Goal: Information Seeking & Learning: Learn about a topic

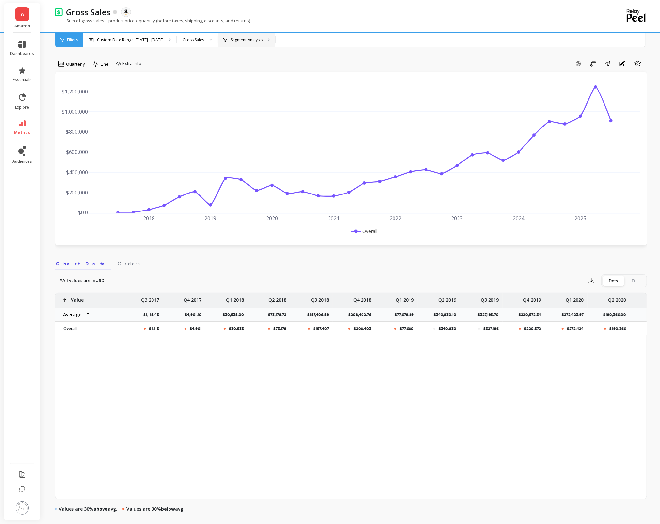
click at [247, 42] on div "Segment Analysis" at bounding box center [246, 40] width 57 height 14
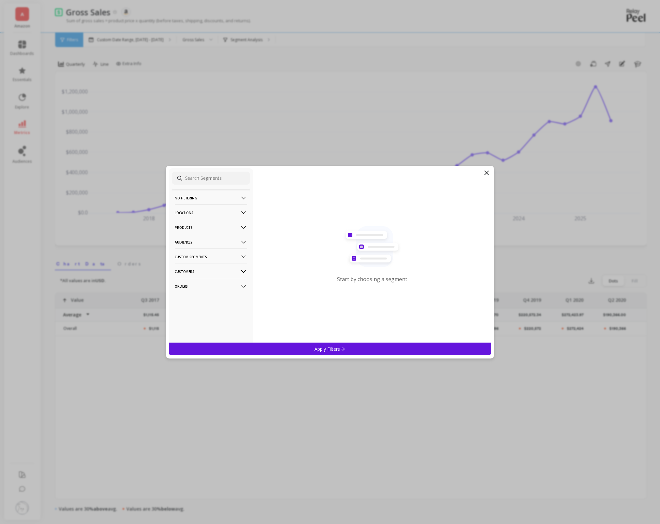
click at [226, 229] on p "Products" at bounding box center [211, 227] width 73 height 17
click at [205, 259] on div "SKUs" at bounding box center [211, 262] width 78 height 10
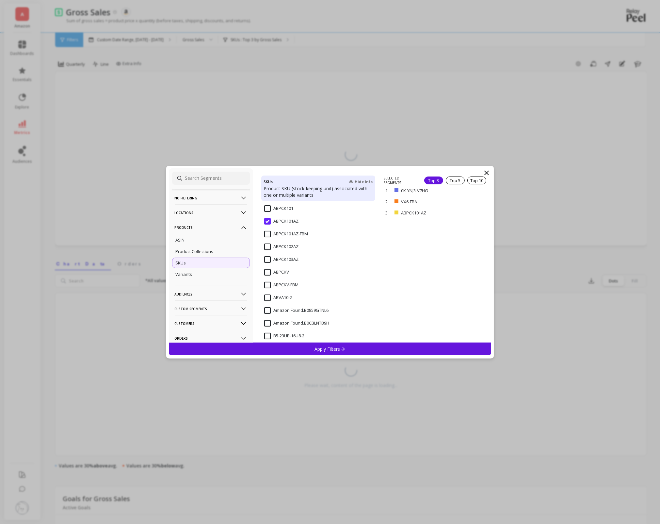
scroll to position [207, 0]
click at [268, 211] on input "ABPCK101AZ" at bounding box center [281, 214] width 34 height 7
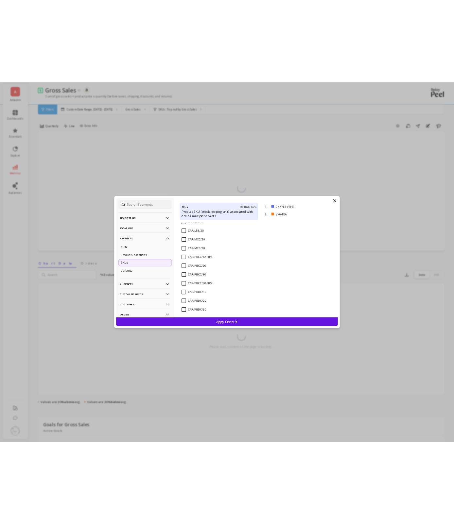
scroll to position [780, 0]
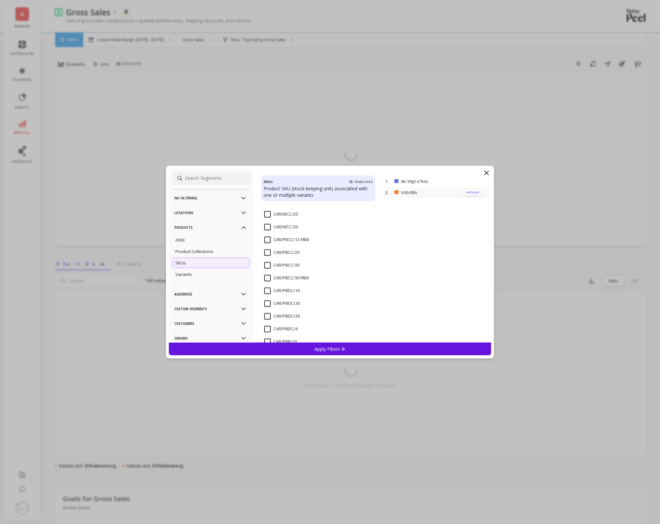
click at [477, 191] on p "remove" at bounding box center [472, 192] width 17 height 5
click at [263, 254] on div "CAR/PBCC/20" at bounding box center [318, 256] width 114 height 20
click at [266, 266] on input "CAR/PBCC/30" at bounding box center [281, 265] width 35 height 7
click at [328, 352] on div "Apply Filters" at bounding box center [330, 348] width 323 height 13
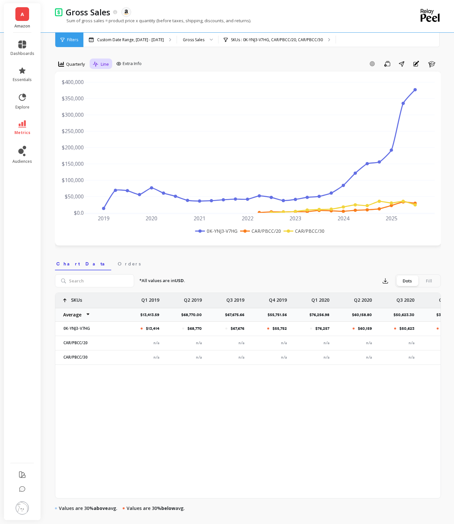
click at [101, 62] on span "Line" at bounding box center [105, 64] width 8 height 6
click at [106, 100] on div "Stacked Bar" at bounding box center [113, 103] width 45 height 11
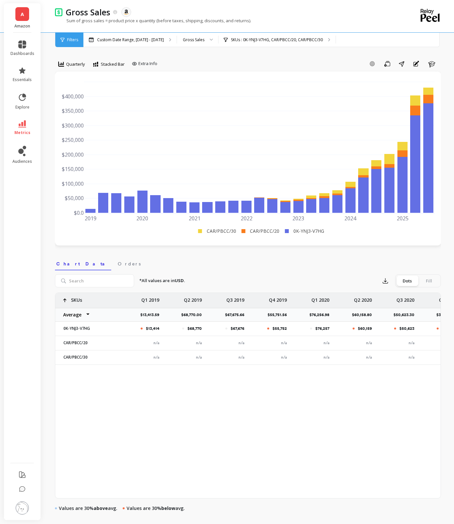
click at [81, 313] on select "Average Sum [PERSON_NAME]" at bounding box center [74, 314] width 39 height 13
select select "sum"
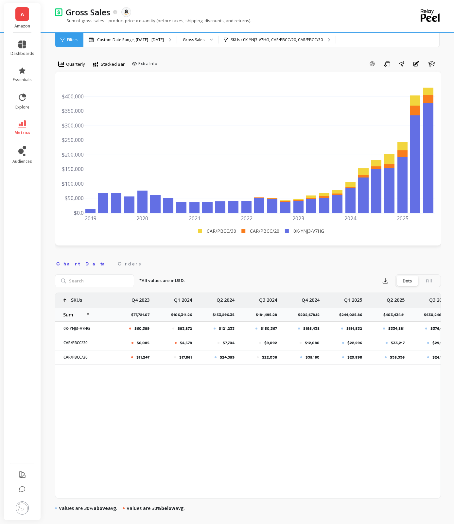
scroll to position [0, 827]
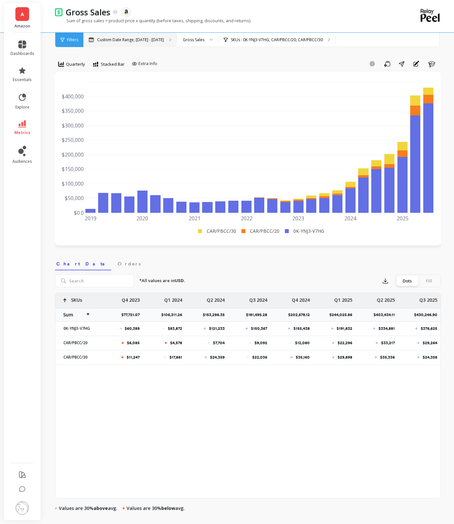
click at [176, 35] on div "Custom Date Range, [DATE] - [DATE]" at bounding box center [129, 40] width 93 height 14
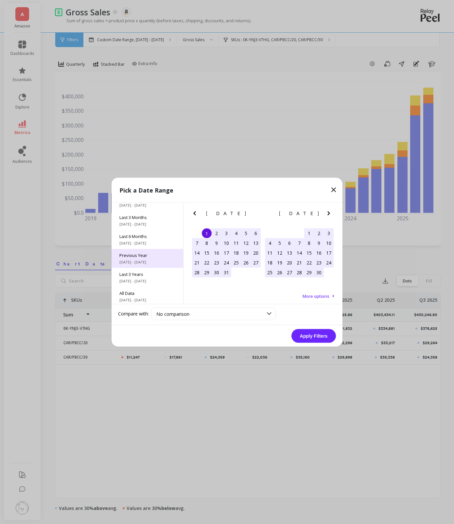
scroll to position [88, 0]
click at [141, 263] on div "Previous Year [DATE] - [DATE]" at bounding box center [147, 256] width 72 height 19
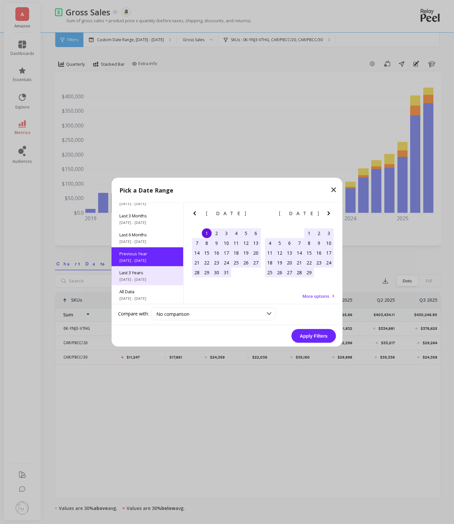
scroll to position [0, 0]
click at [139, 276] on span "[DATE] - [DATE]" at bounding box center [147, 278] width 56 height 5
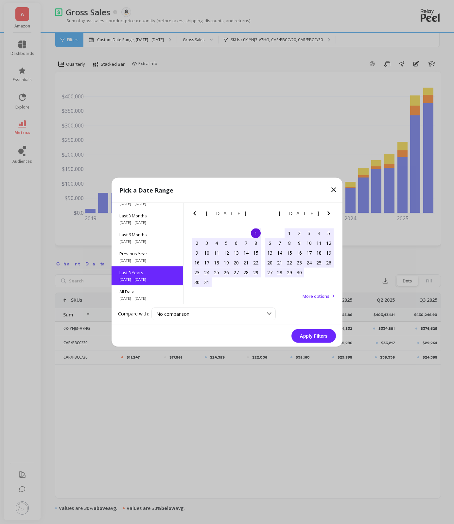
click at [294, 332] on button "Apply Filters" at bounding box center [313, 336] width 44 height 14
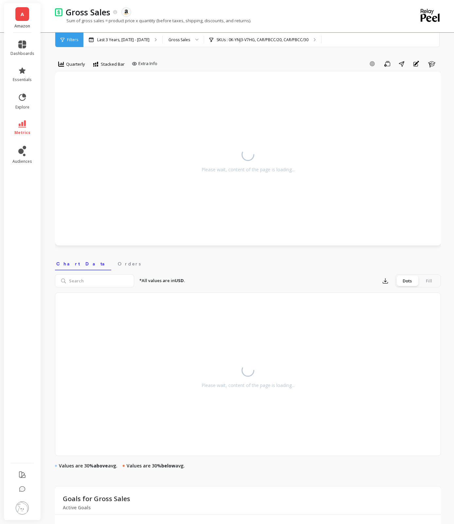
select select "sum"
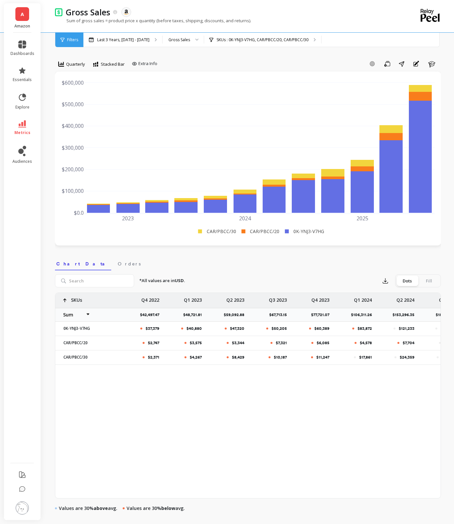
scroll to position [0, 190]
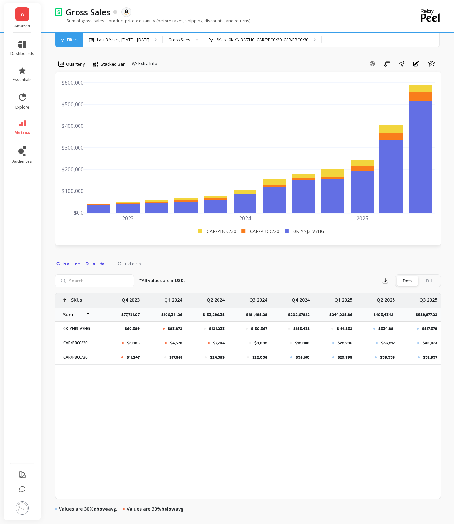
click at [339, 316] on p "$244,025.86" at bounding box center [342, 314] width 27 height 5
click at [424, 314] on p "$589,977.22" at bounding box center [427, 314] width 25 height 5
click at [260, 314] on p "$181,495.28" at bounding box center [258, 314] width 25 height 5
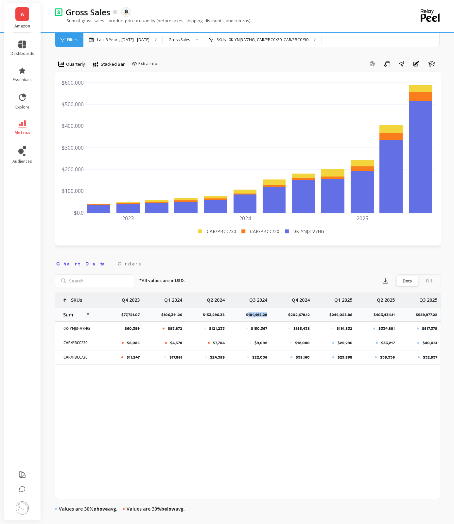
click at [260, 314] on p "$181,495.28" at bounding box center [258, 314] width 25 height 5
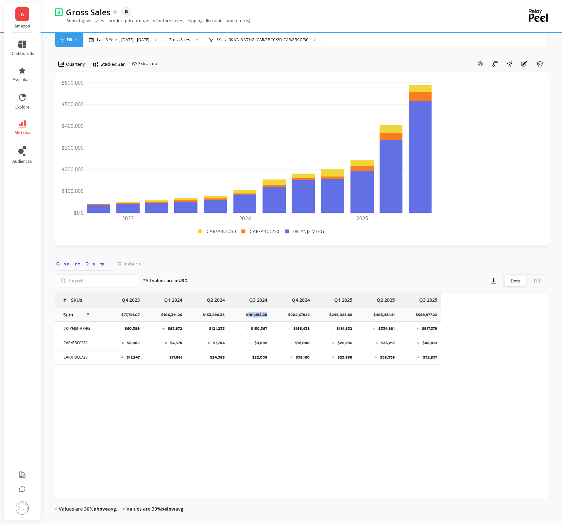
scroll to position [0, 82]
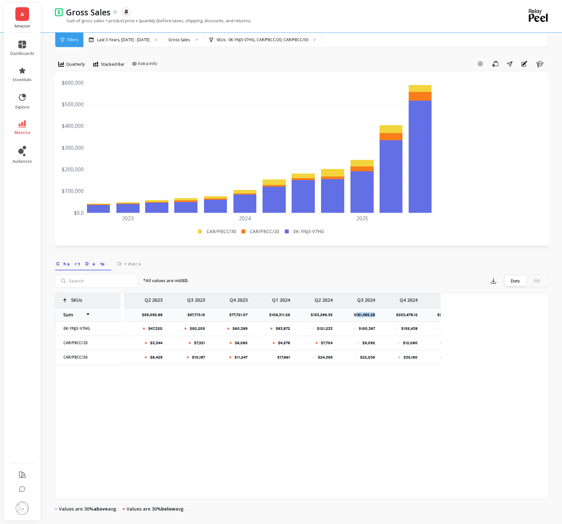
select select "sum"
